Goal: Information Seeking & Learning: Learn about a topic

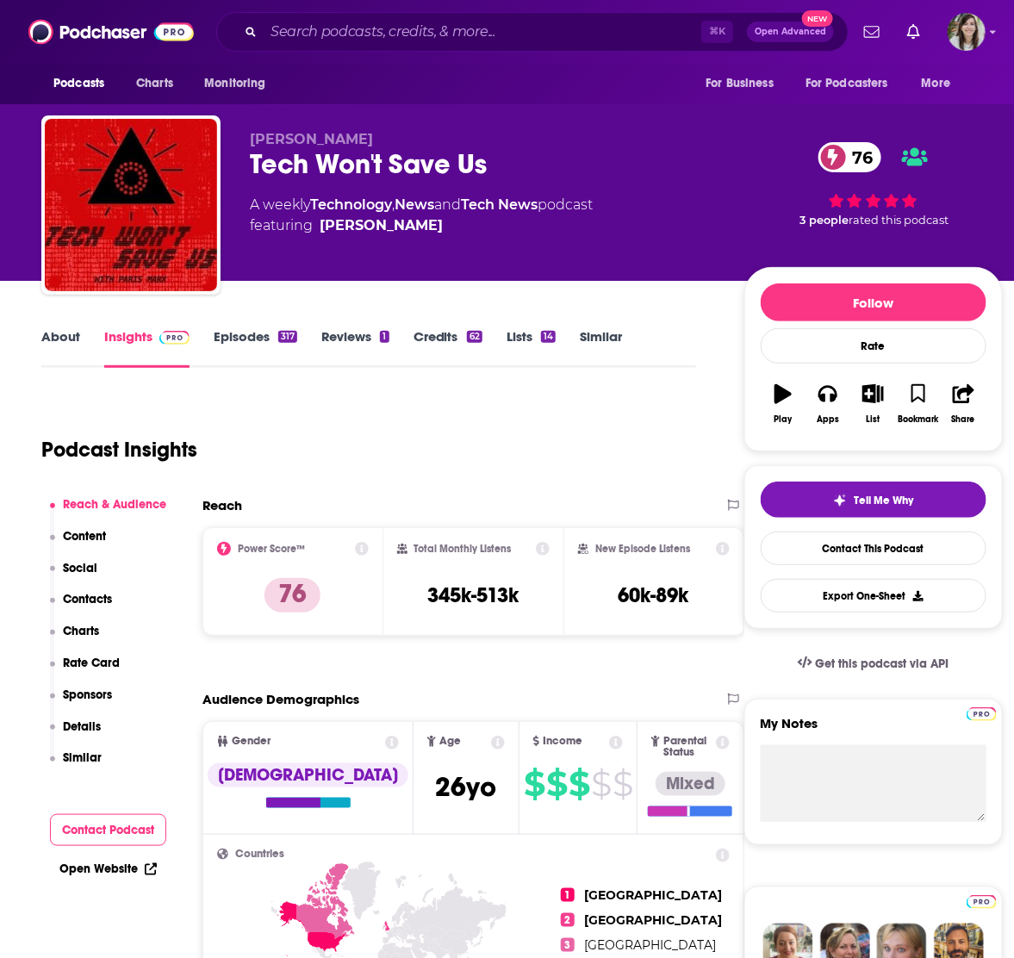
click at [60, 340] on link "About" at bounding box center [60, 348] width 39 height 40
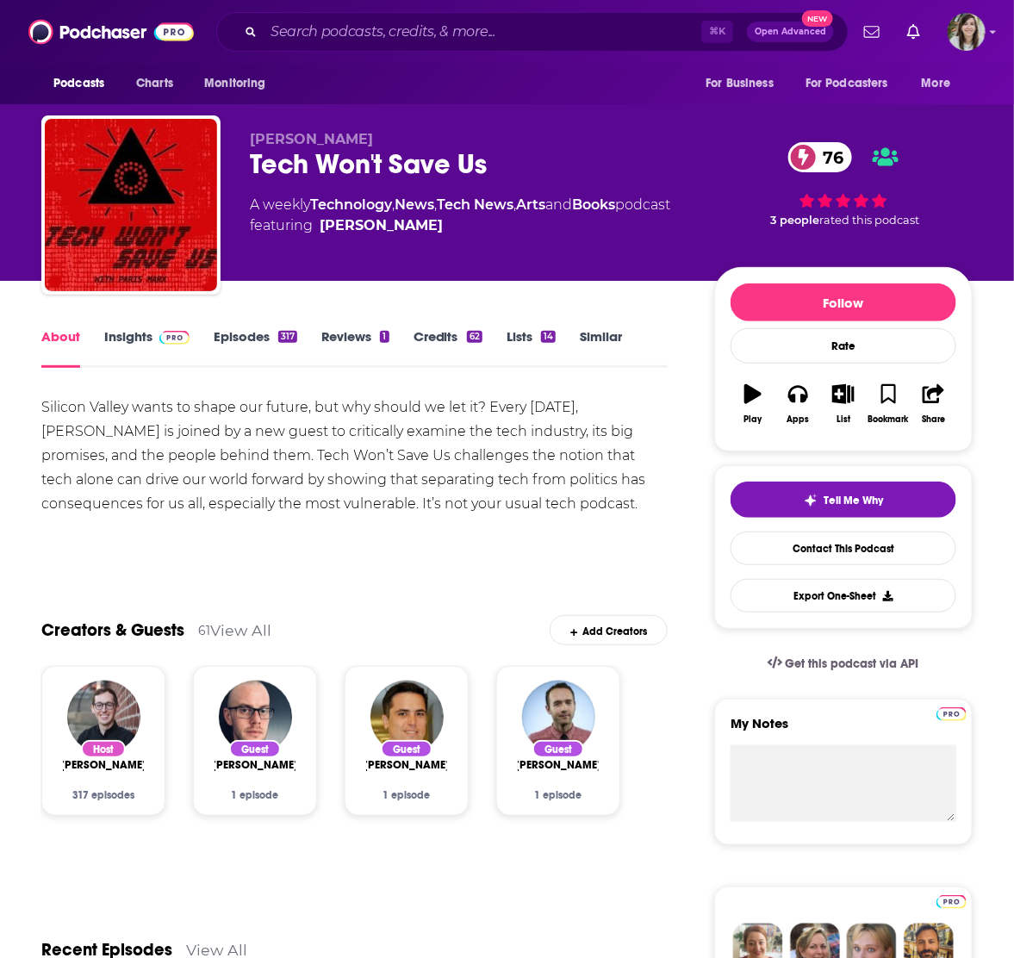
click at [115, 335] on link "Insights" at bounding box center [146, 348] width 85 height 40
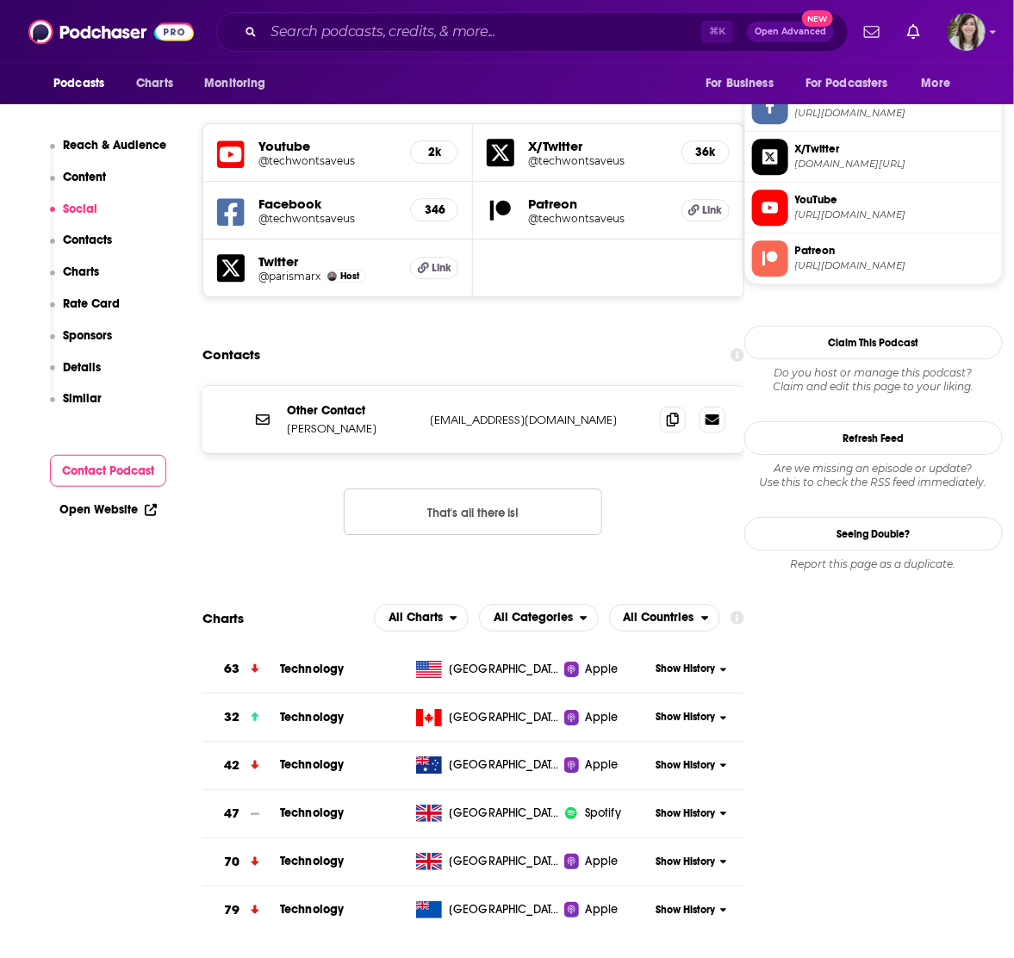
scroll to position [1567, 0]
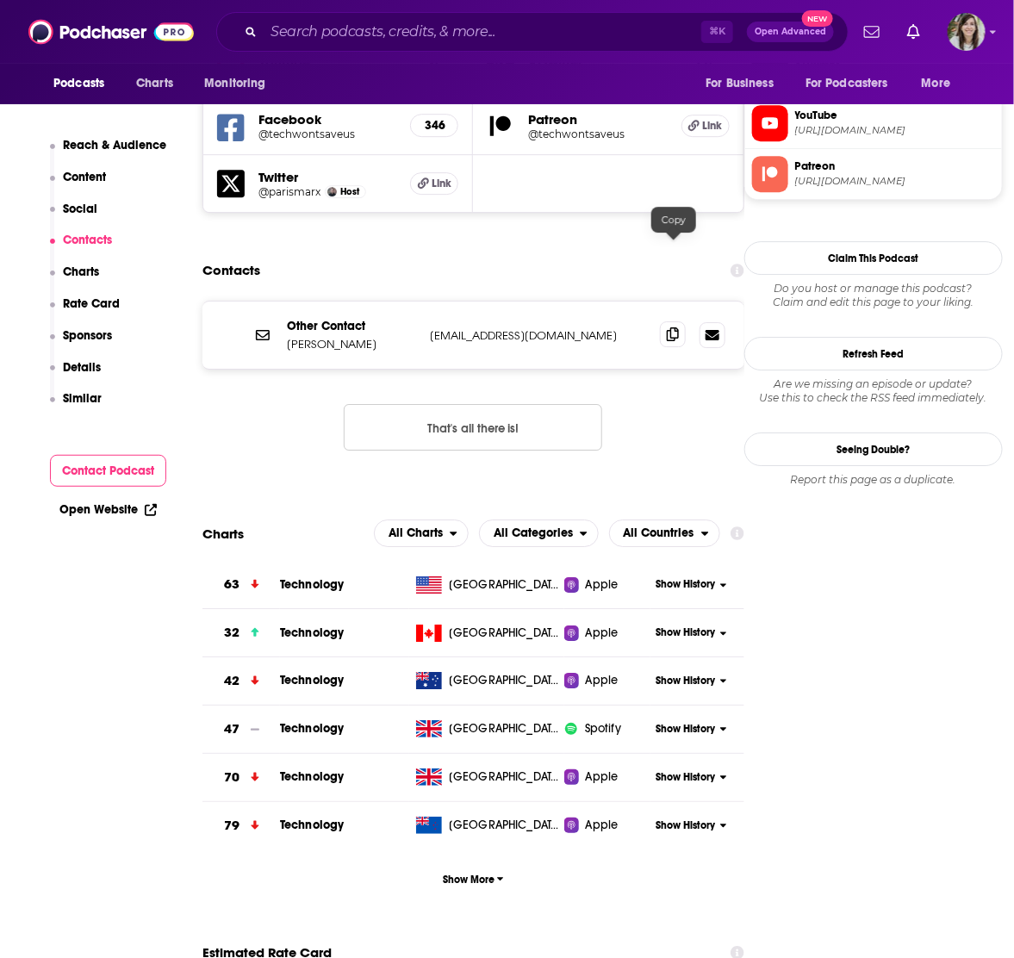
click at [679, 327] on icon at bounding box center [673, 334] width 12 height 14
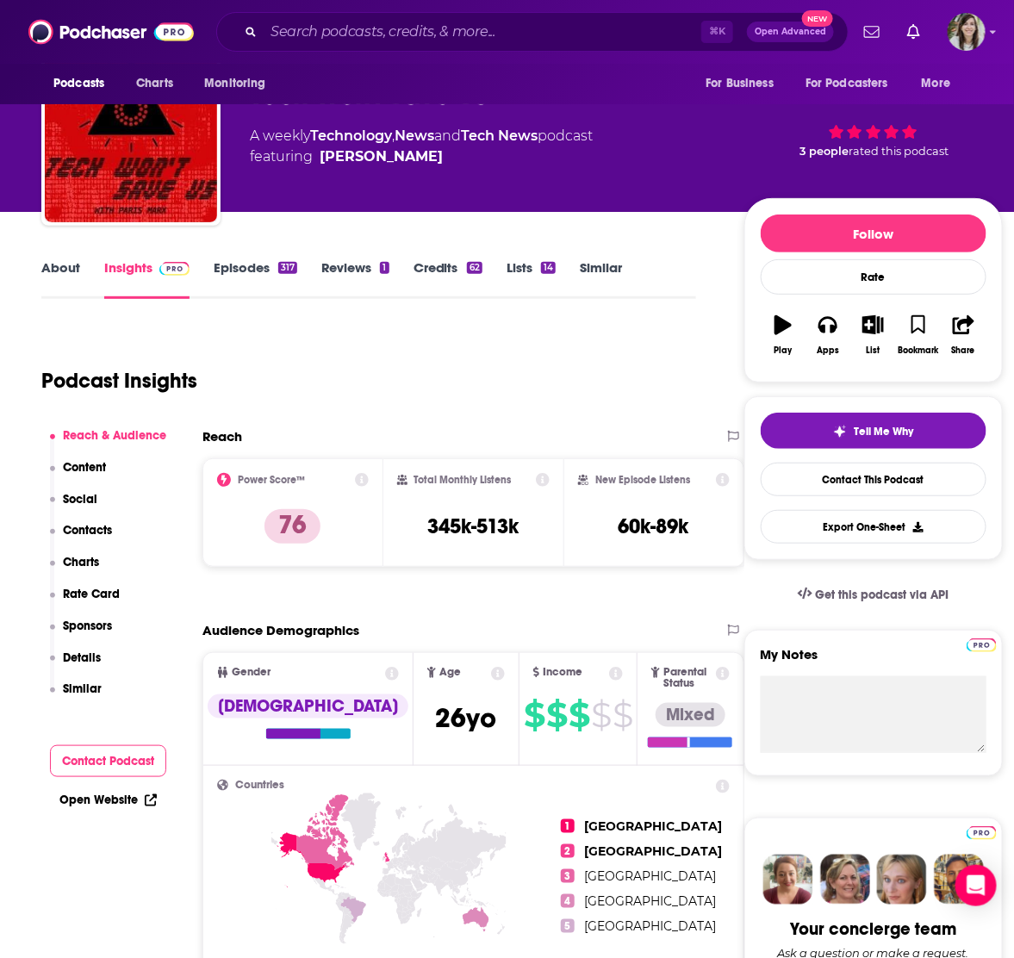
scroll to position [0, 0]
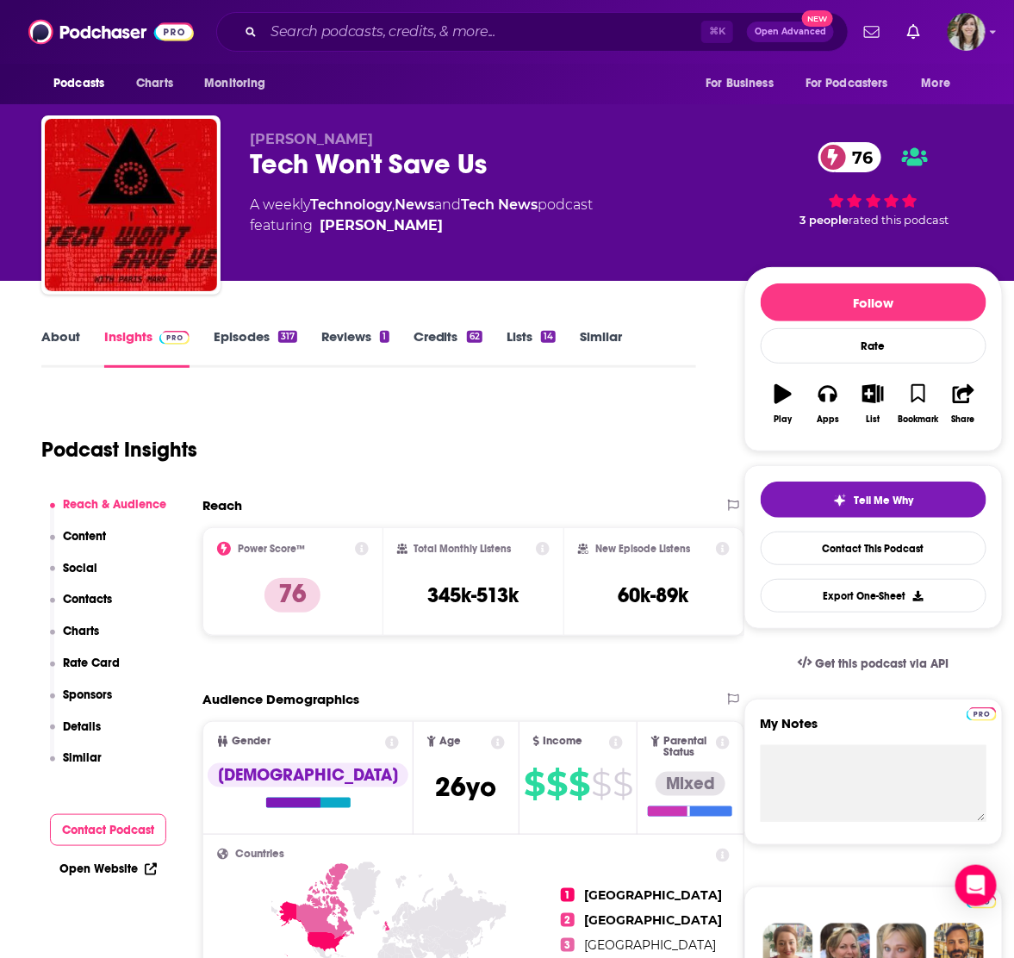
click at [228, 341] on link "Episodes 317" at bounding box center [256, 348] width 84 height 40
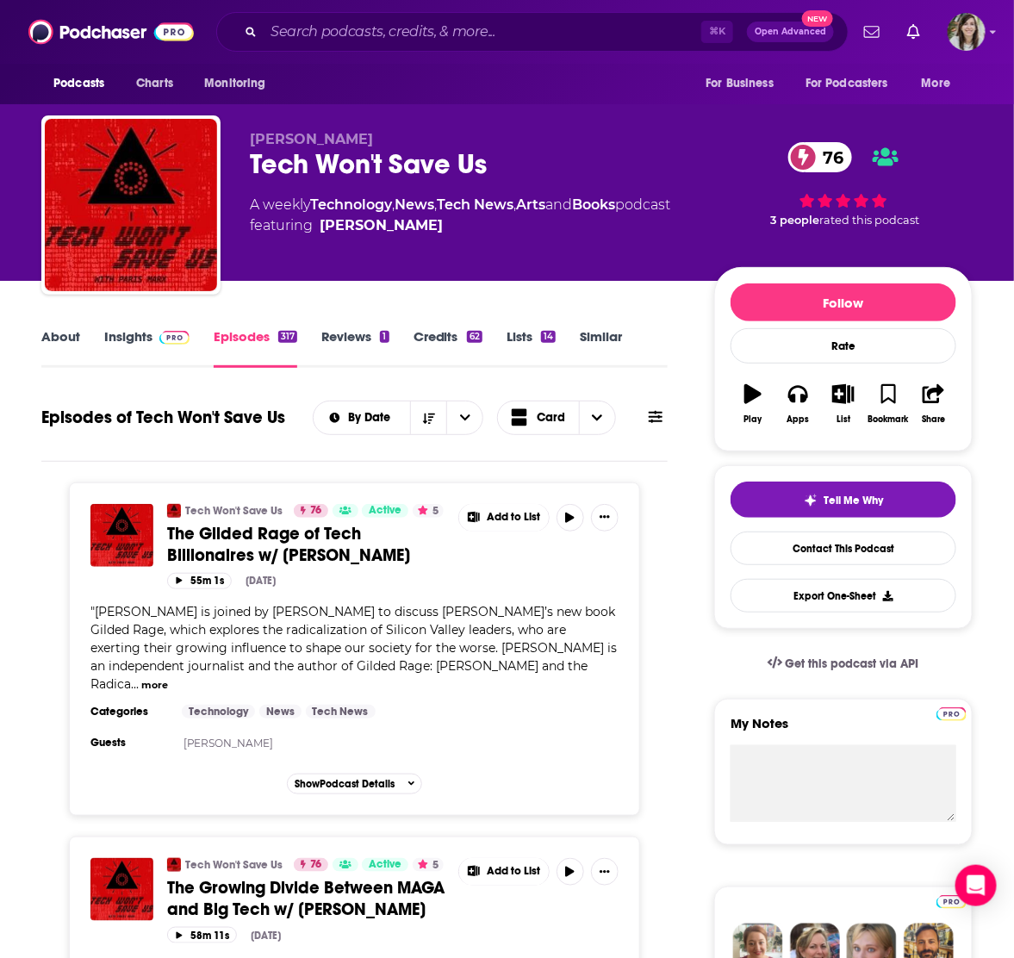
click at [186, 436] on div "Episodes of Tech Won't Save Us By Date Card" at bounding box center [354, 417] width 626 height 45
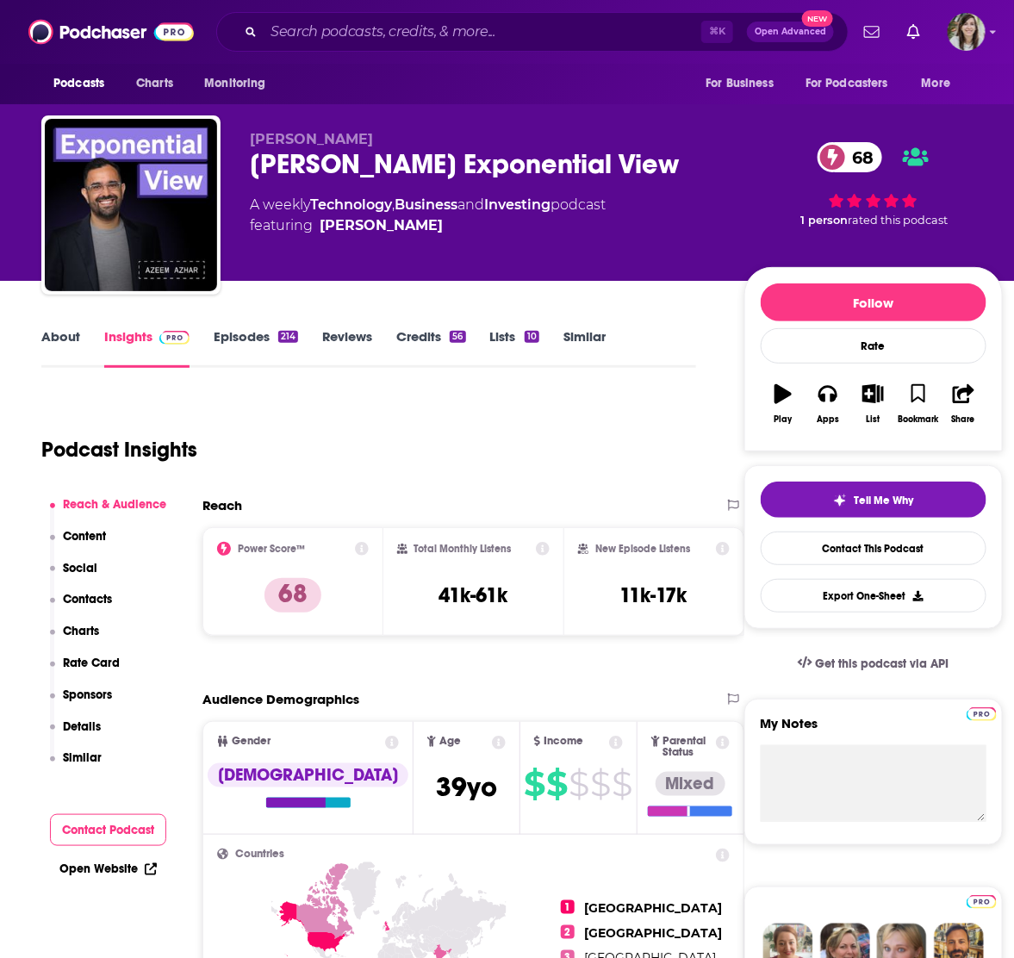
click at [369, 445] on div "Podcast Insights" at bounding box center [361, 439] width 641 height 88
click at [69, 341] on link "About" at bounding box center [60, 348] width 39 height 40
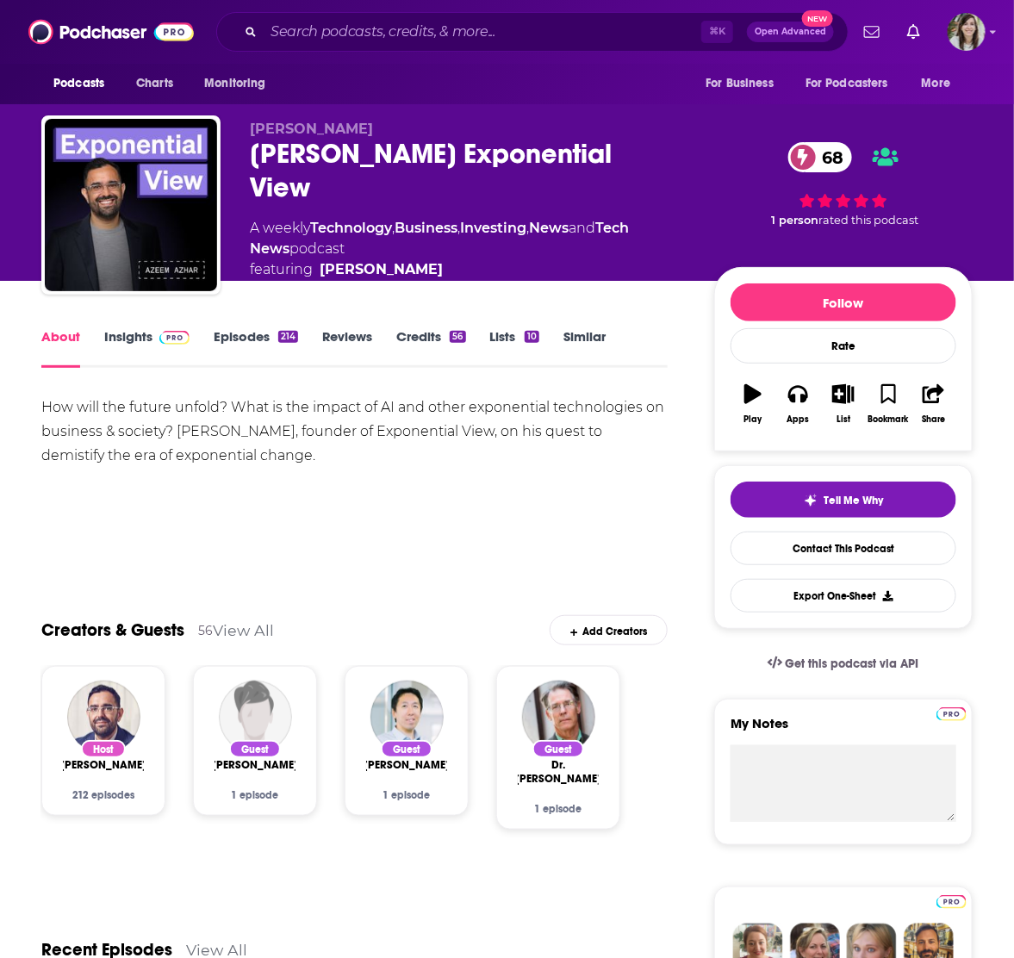
click at [123, 338] on link "Insights" at bounding box center [146, 348] width 85 height 40
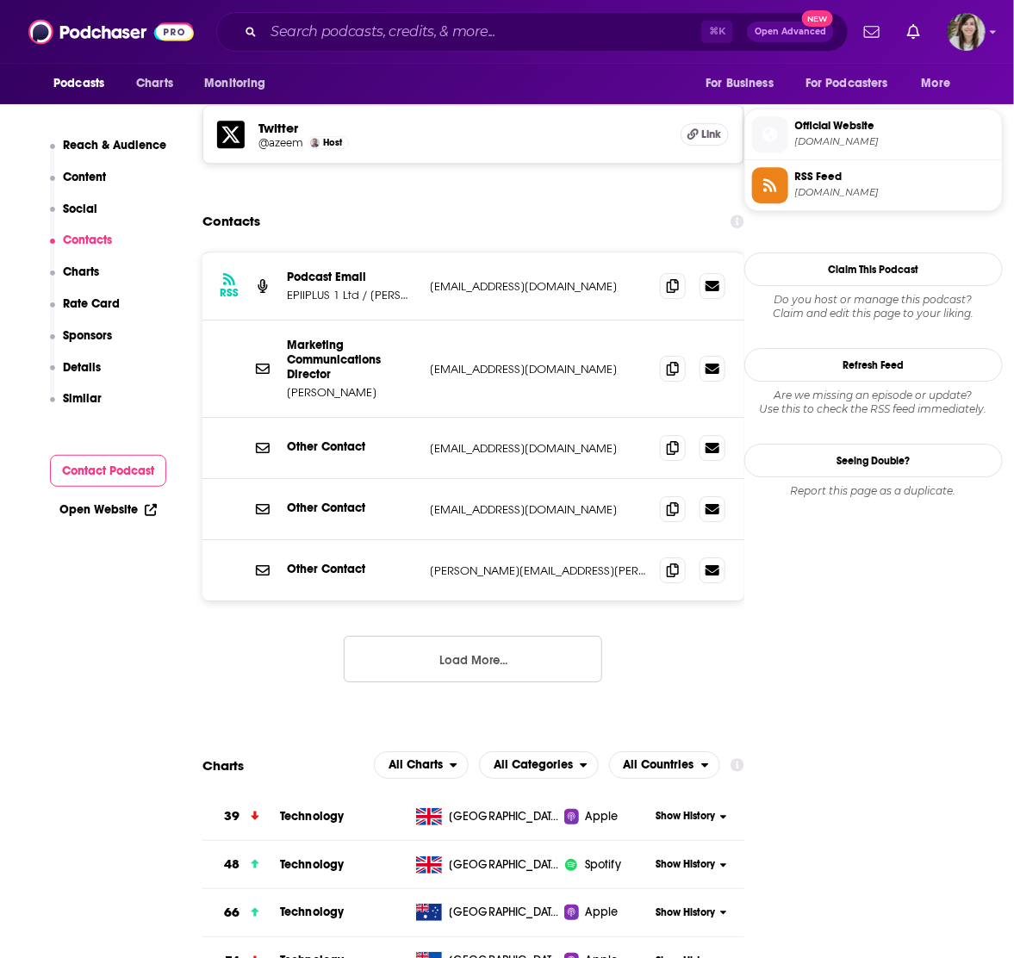
scroll to position [1528, 0]
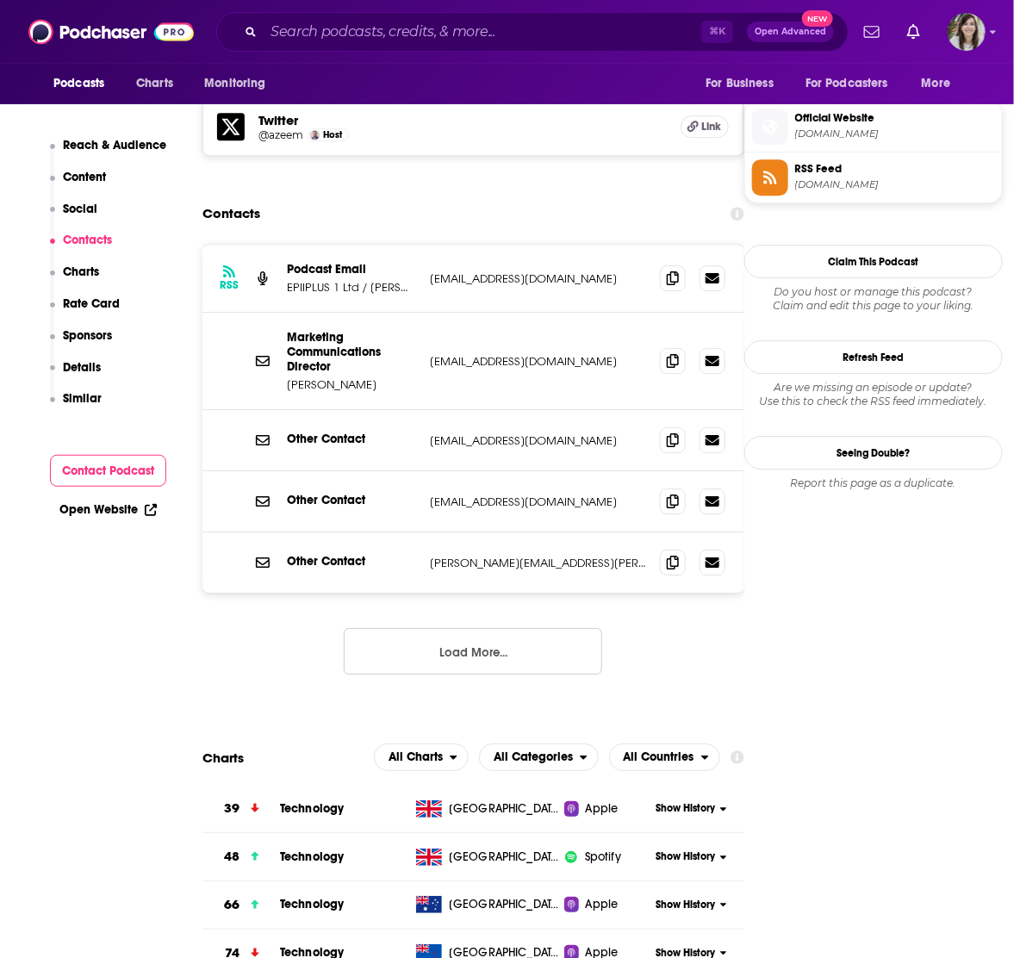
click at [489, 628] on button "Load More..." at bounding box center [473, 651] width 258 height 47
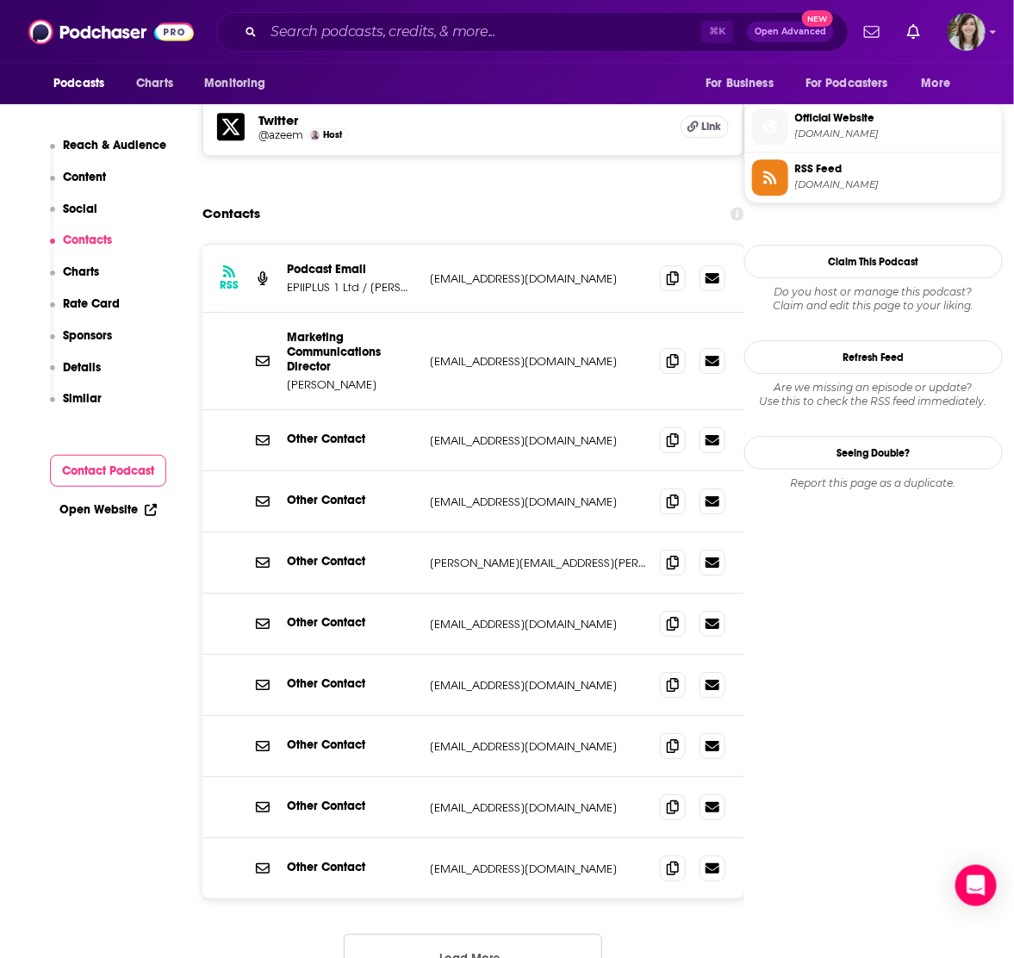
scroll to position [0, 0]
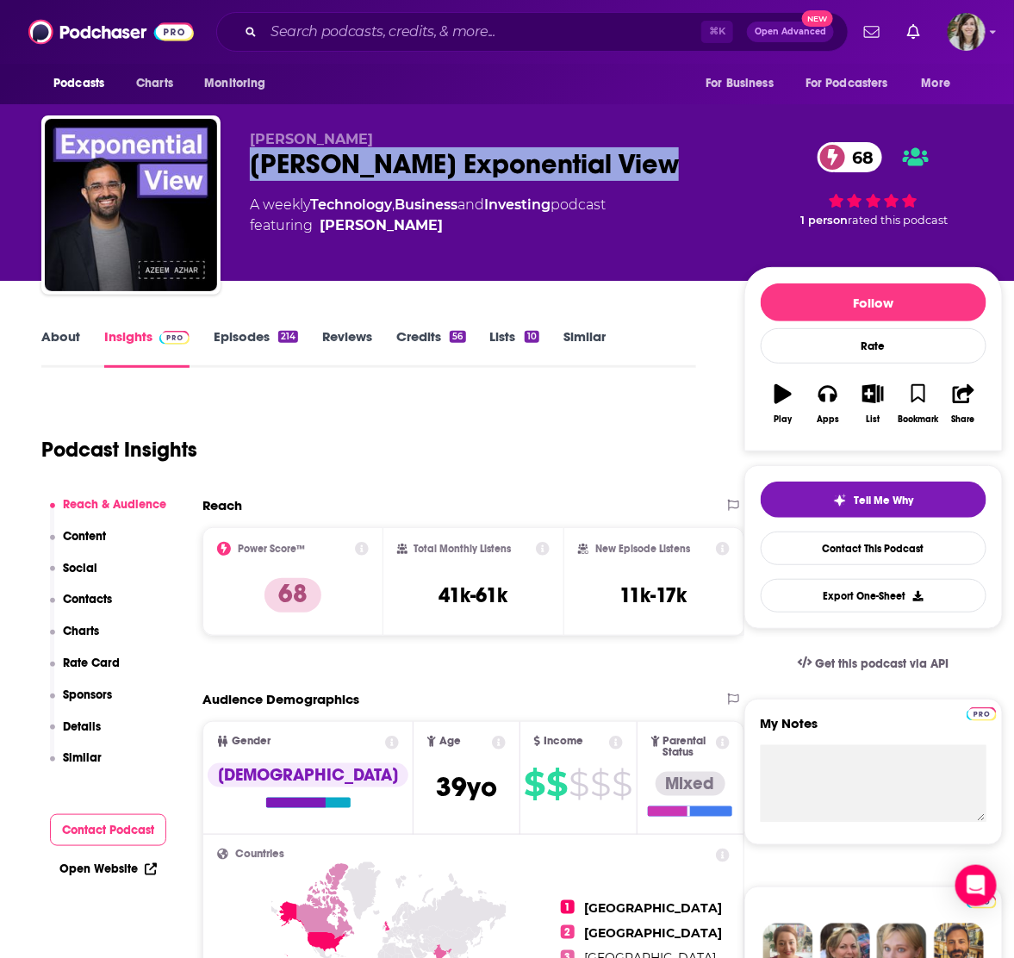
drag, startPoint x: 243, startPoint y: 163, endPoint x: 672, endPoint y: 180, distance: 429.2
click at [672, 180] on div "[PERSON_NAME] [PERSON_NAME] Exponential View 68 A weekly Technology , Business …" at bounding box center [521, 208] width 961 height 186
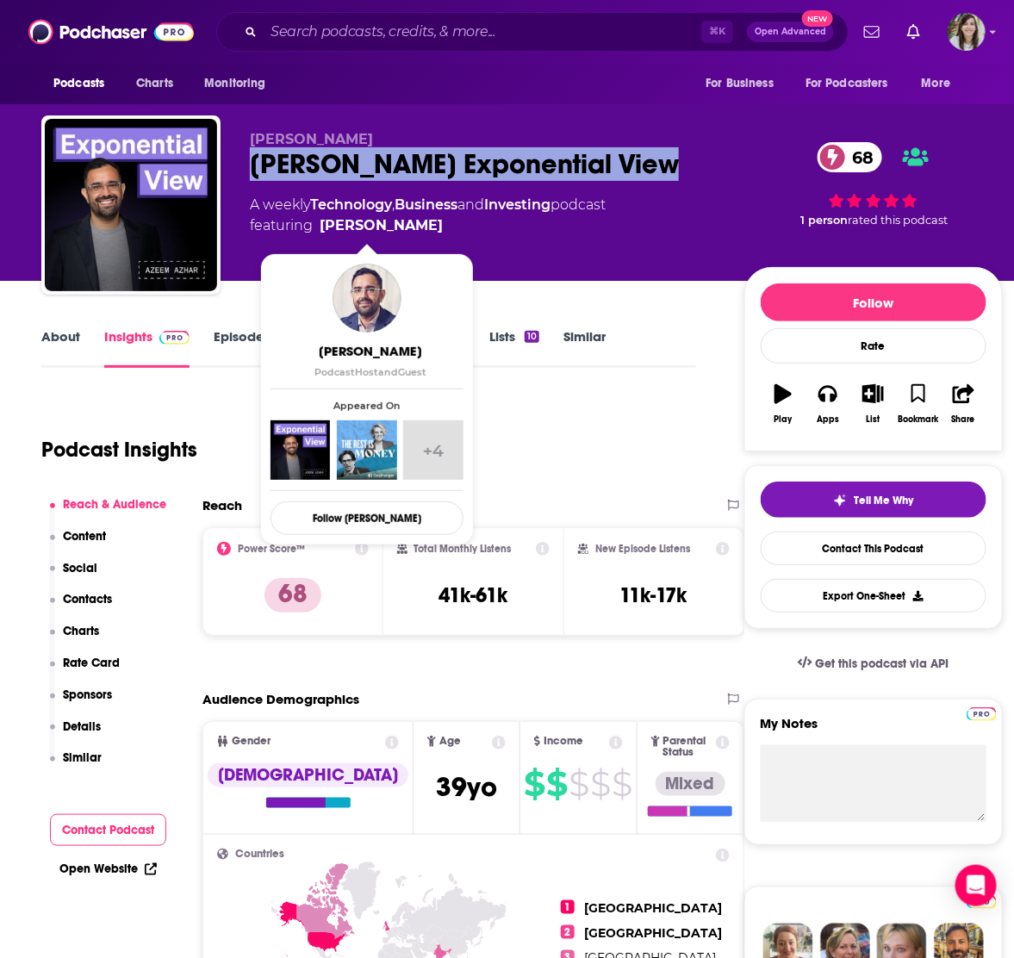
drag, startPoint x: 435, startPoint y: 230, endPoint x: 412, endPoint y: 230, distance: 22.4
click at [412, 230] on span "featuring [PERSON_NAME]" at bounding box center [428, 225] width 356 height 21
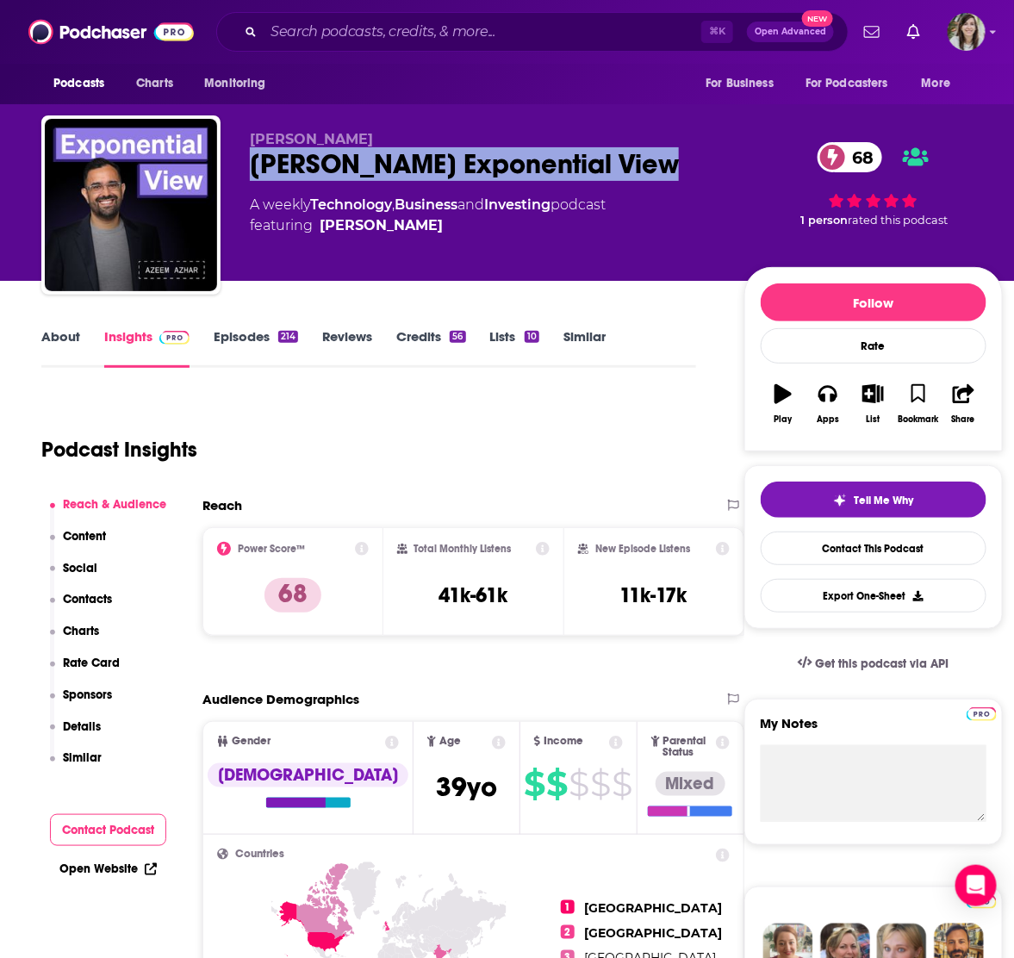
copy span "[PERSON_NAME]"
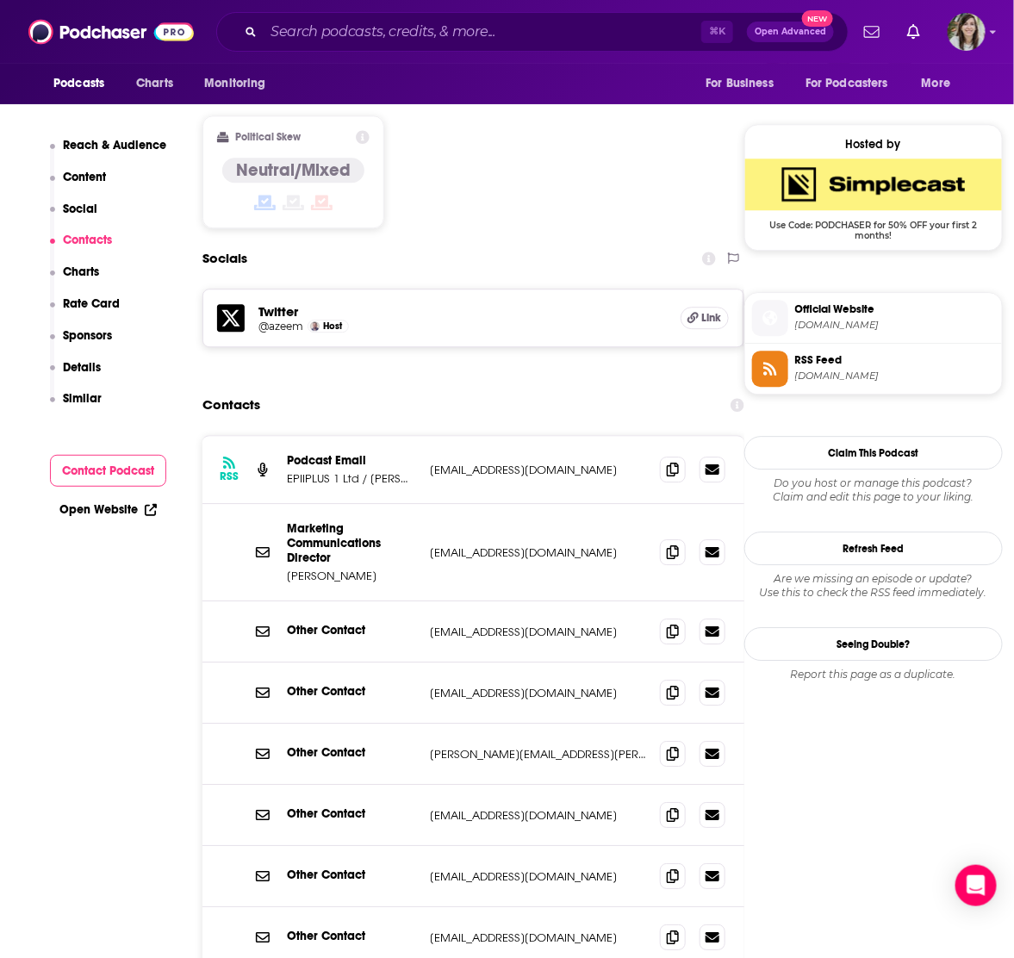
scroll to position [1534, 0]
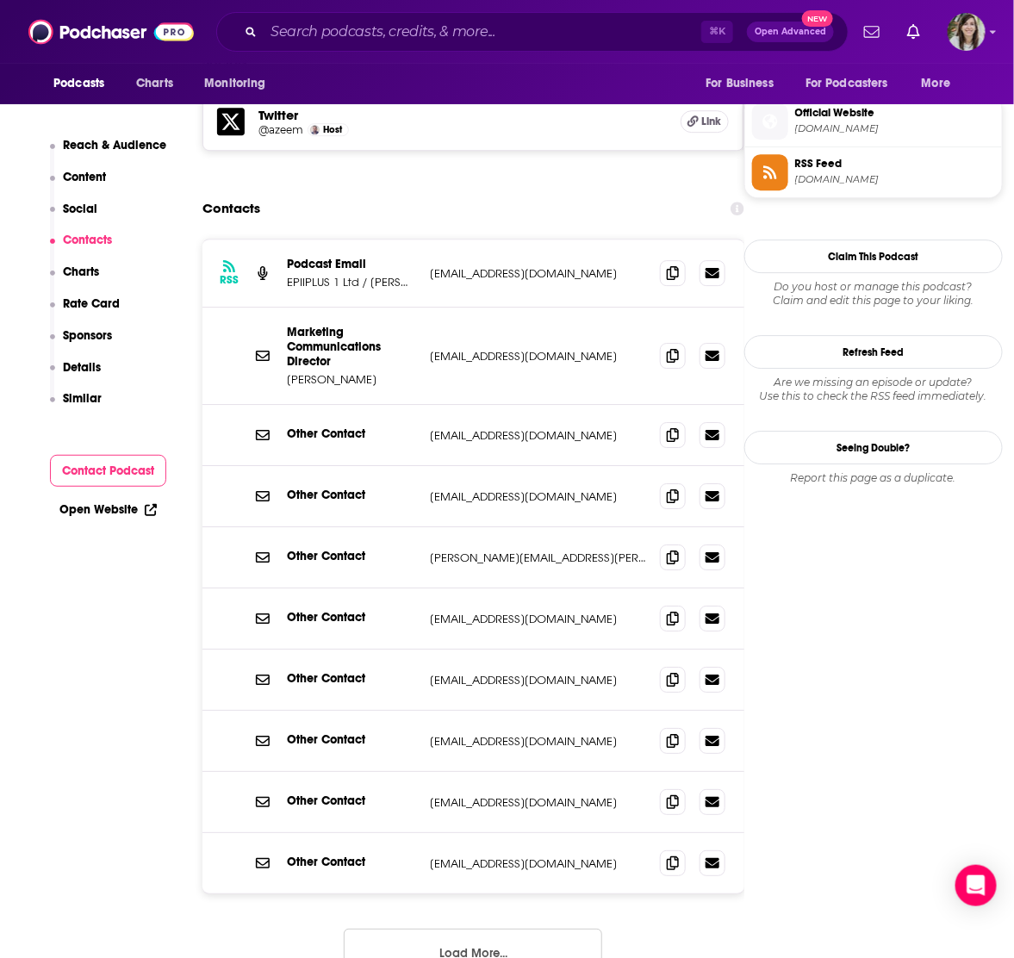
click at [454, 928] on button "Load More..." at bounding box center [473, 951] width 258 height 47
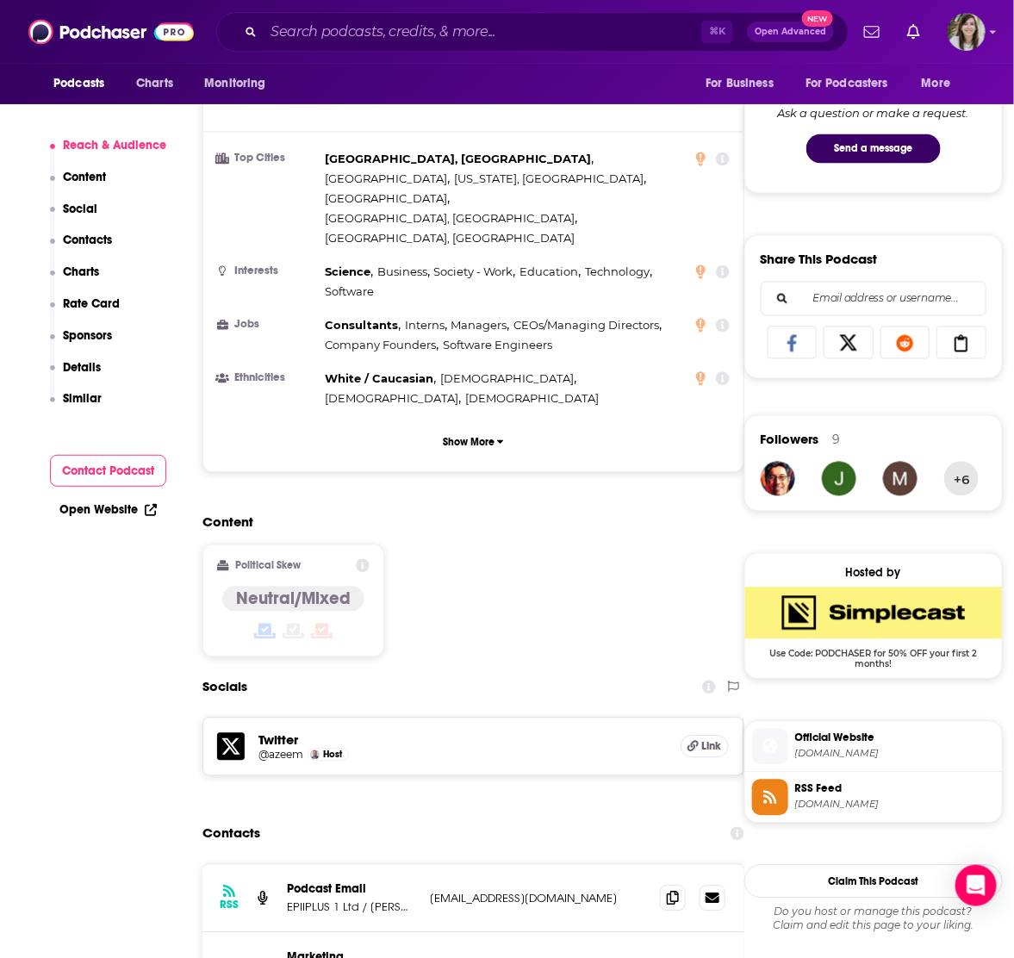
scroll to position [1001, 0]
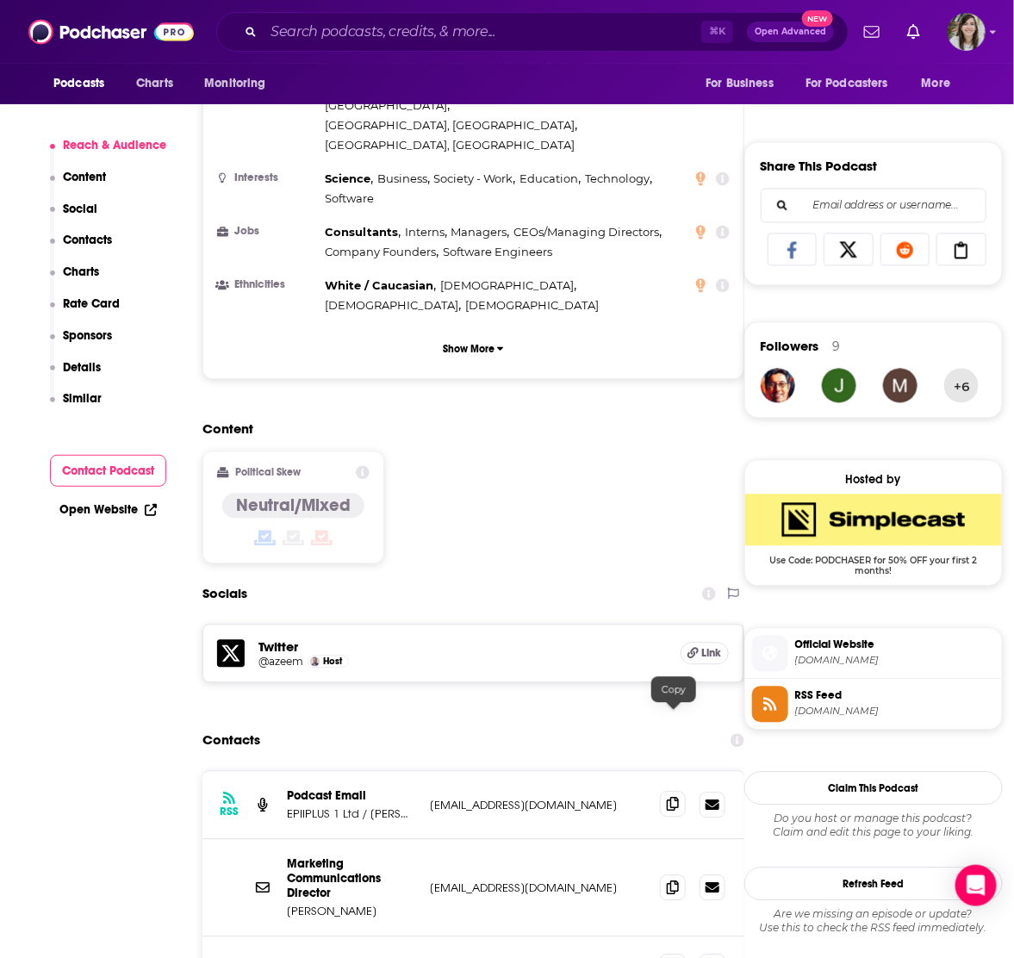
click at [675, 797] on icon at bounding box center [673, 804] width 12 height 14
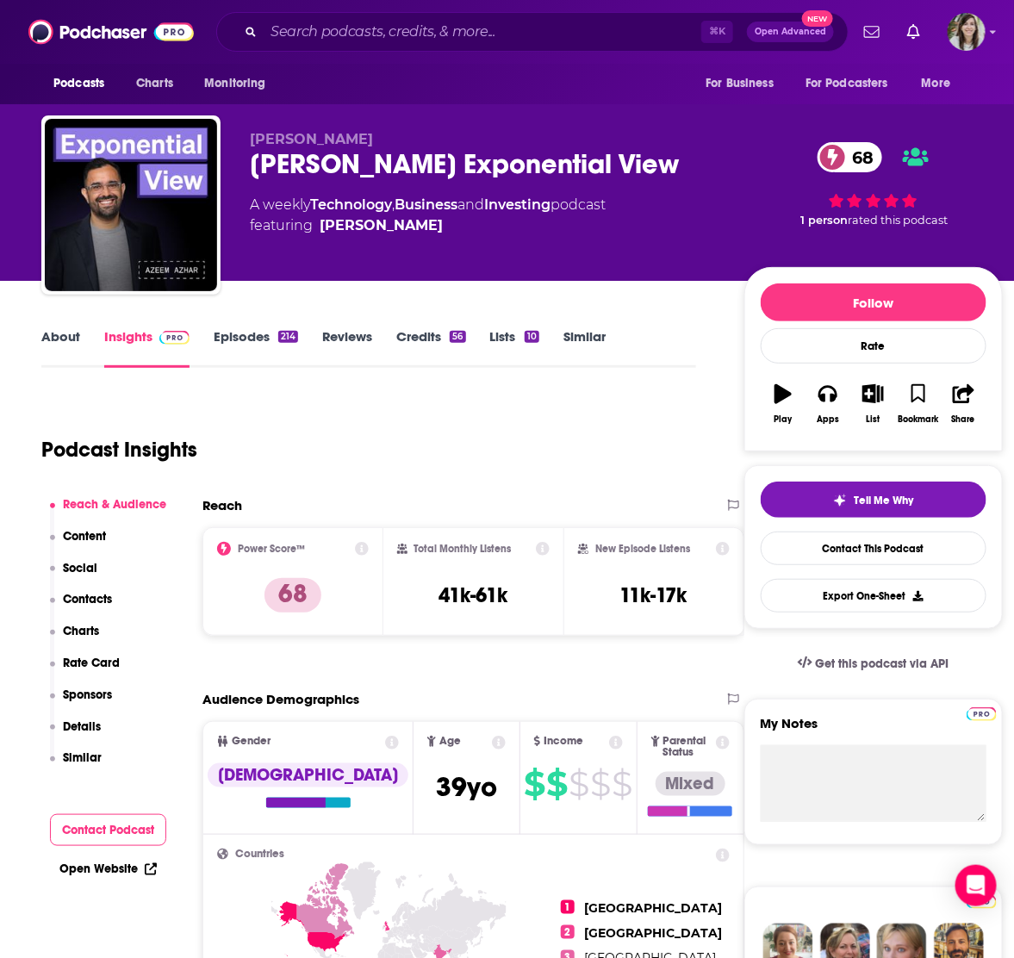
click at [59, 338] on link "About" at bounding box center [60, 348] width 39 height 40
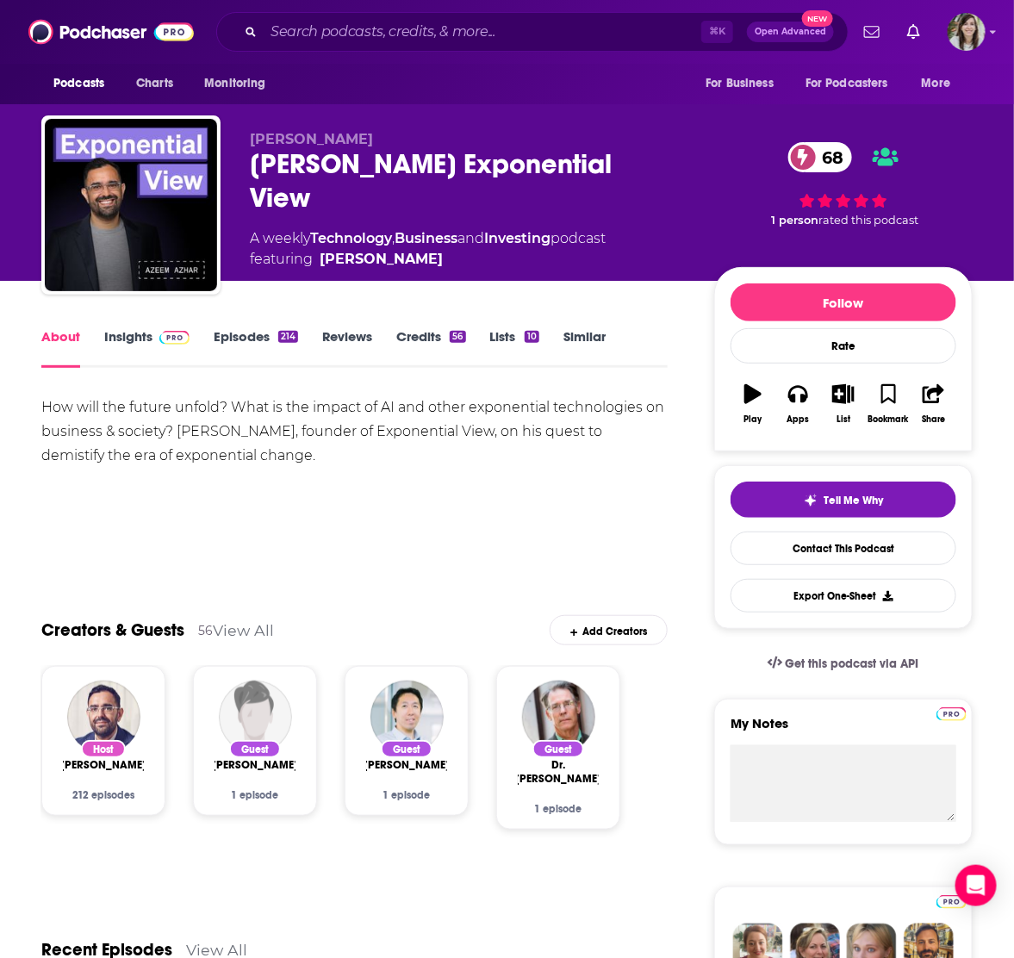
click at [136, 336] on link "Insights" at bounding box center [146, 348] width 85 height 40
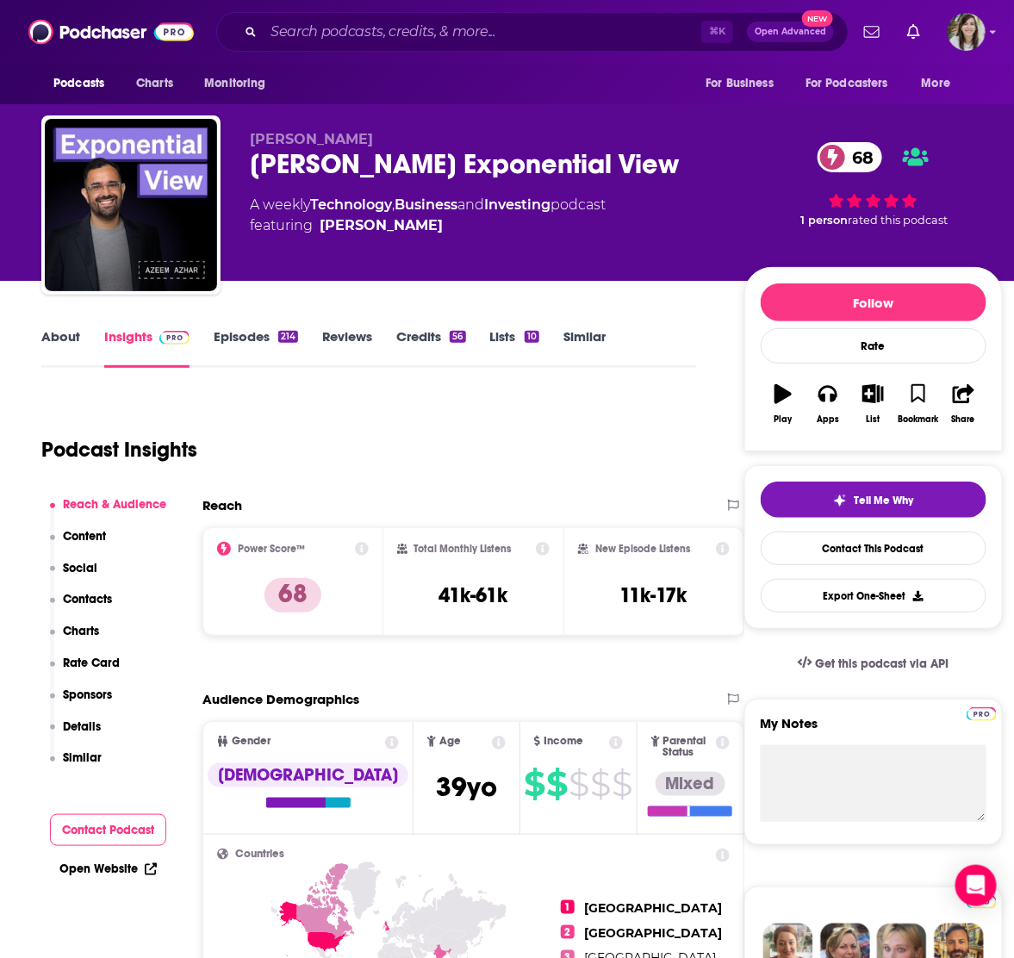
click at [234, 338] on link "Episodes 214" at bounding box center [256, 348] width 84 height 40
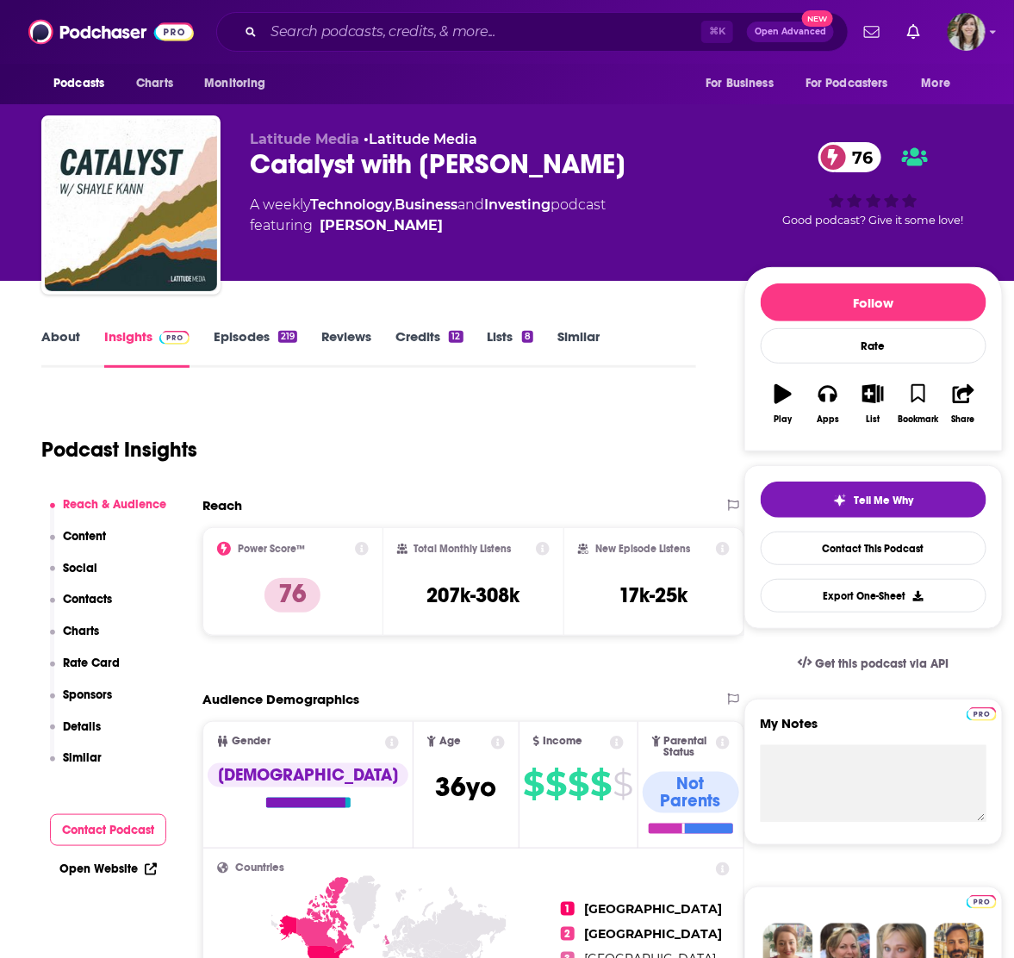
click at [58, 340] on link "About" at bounding box center [60, 348] width 39 height 40
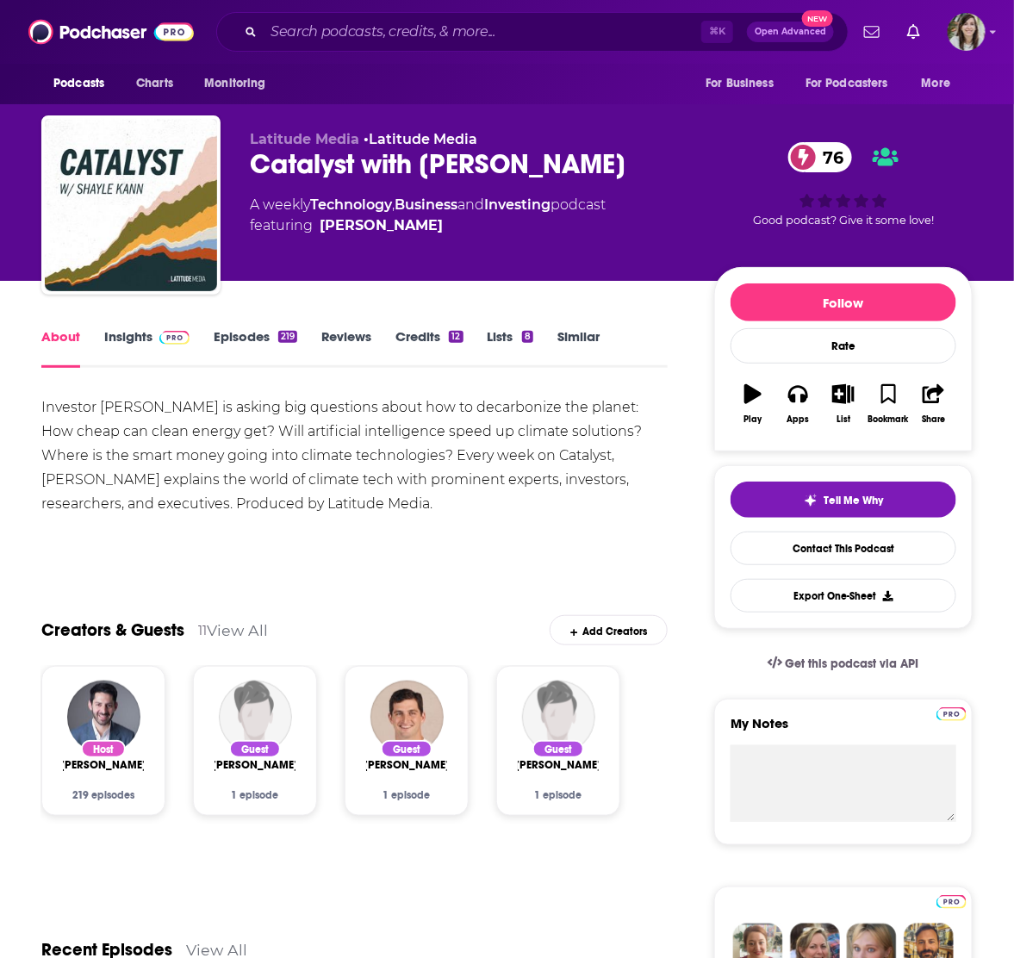
click at [242, 344] on link "Episodes 219" at bounding box center [256, 348] width 84 height 40
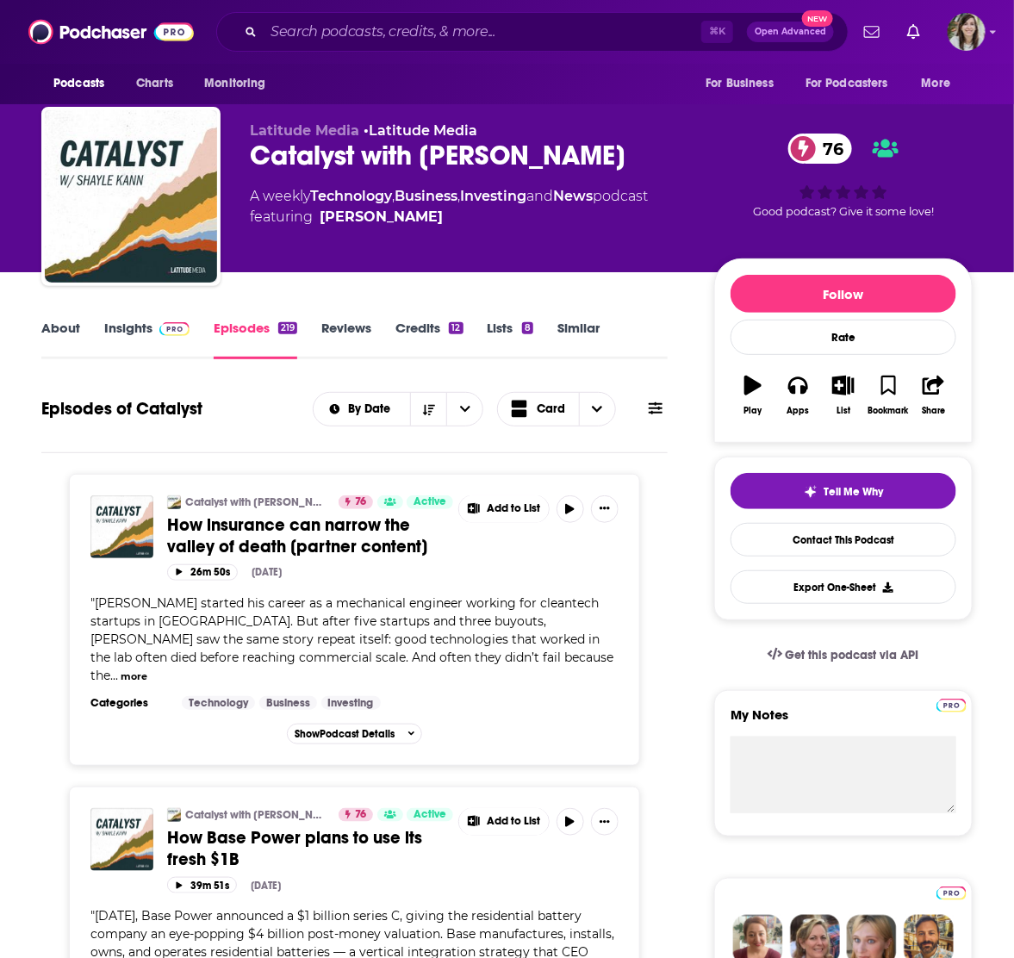
scroll to position [23, 0]
